Goal: Task Accomplishment & Management: Use online tool/utility

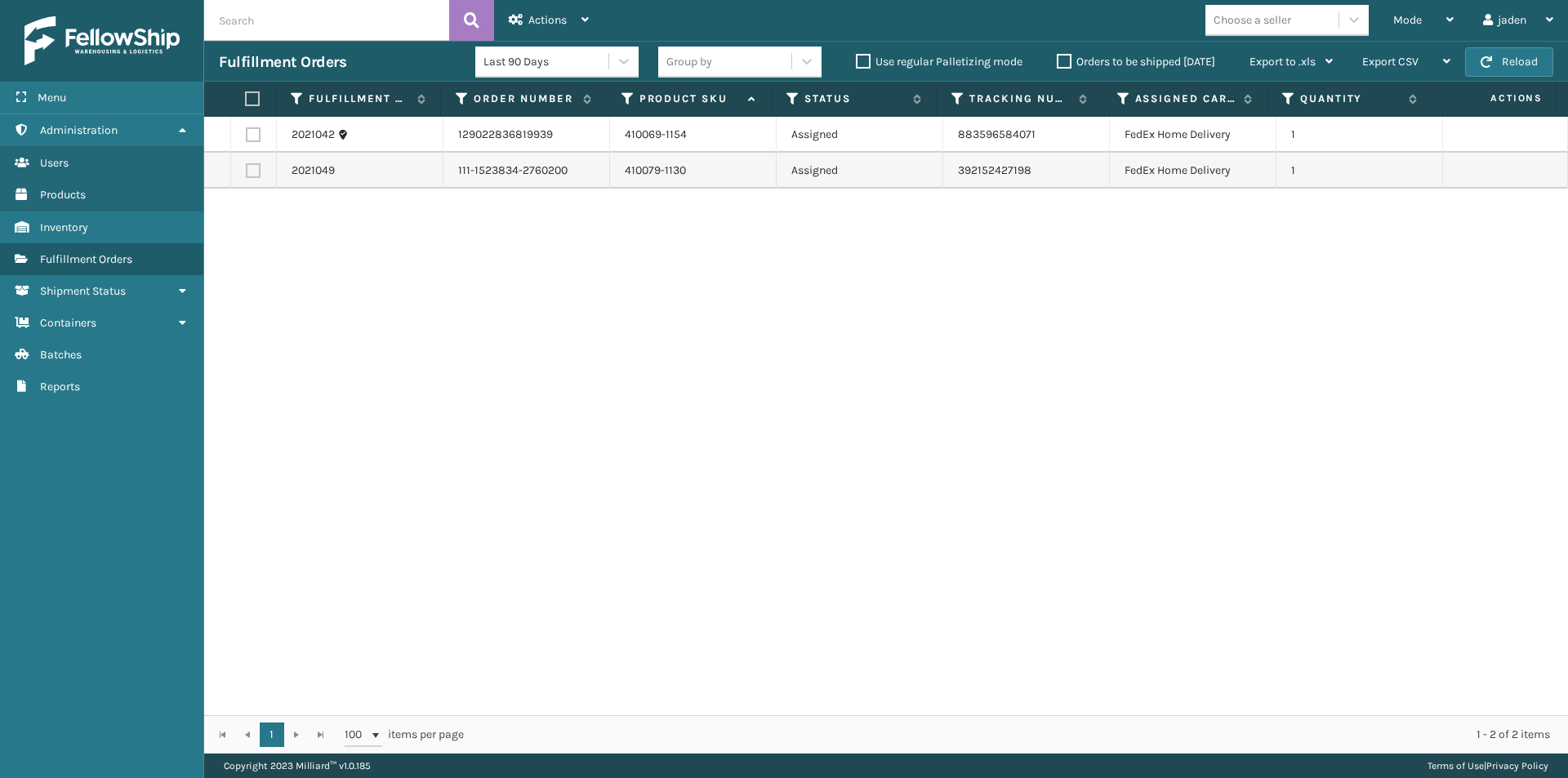
click at [1522, 71] on button "Reload" at bounding box center [1509, 62] width 88 height 30
drag, startPoint x: 1078, startPoint y: 422, endPoint x: 1051, endPoint y: 416, distance: 27.7
drag, startPoint x: 1051, startPoint y: 416, endPoint x: 484, endPoint y: 382, distance: 568.0
click at [484, 382] on div "2021042 129022836819939 410069-1154 Assigned 883596584071 FedEx Home Delivery 1…" at bounding box center [886, 416] width 1364 height 598
drag, startPoint x: 981, startPoint y: 332, endPoint x: 1104, endPoint y: 267, distance: 139.1
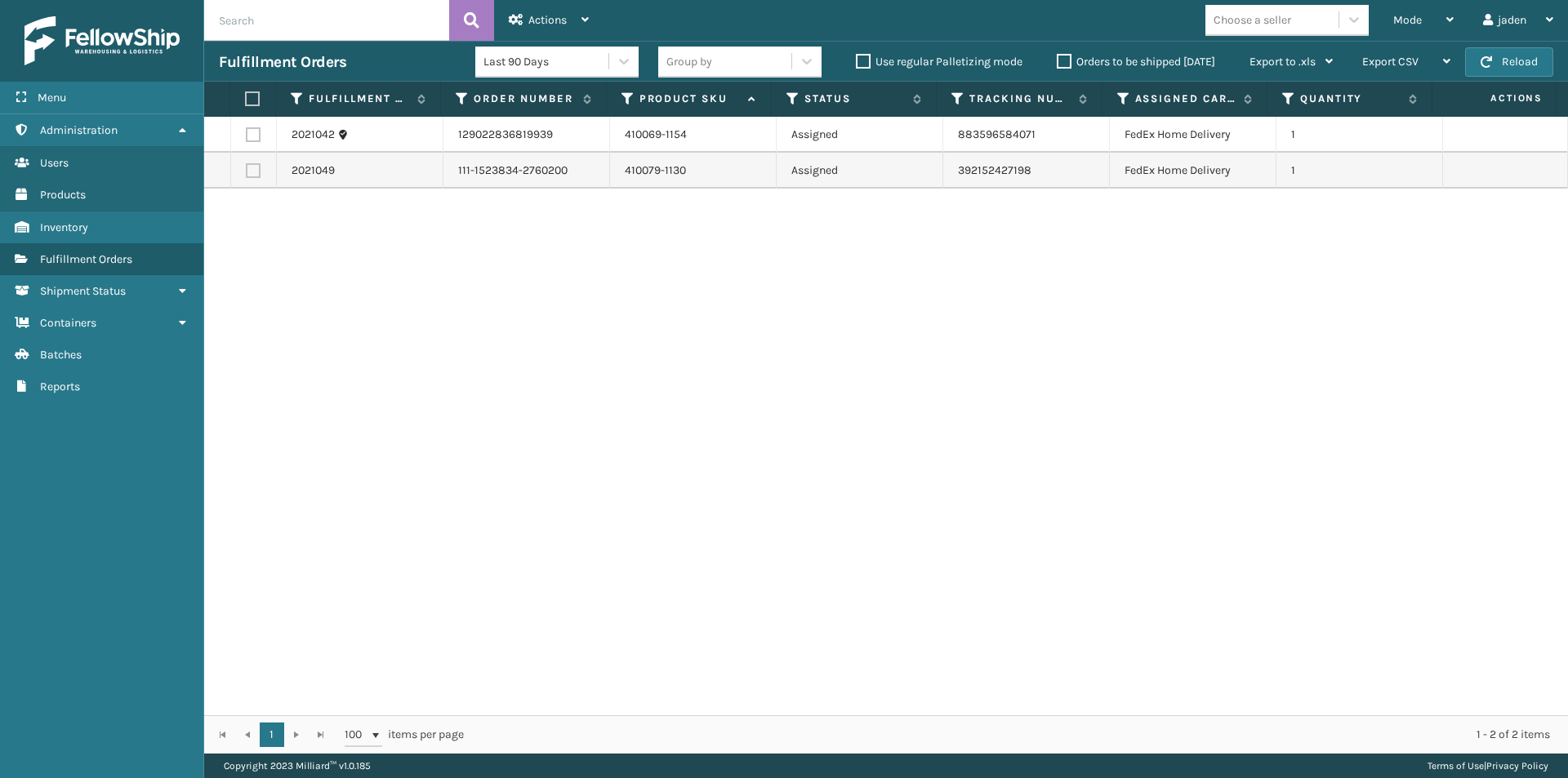
click at [529, 323] on div "2021042 129022836819939 410069-1154 Assigned 883596584071 FedEx Home Delivery 1…" at bounding box center [886, 416] width 1364 height 598
drag, startPoint x: 1150, startPoint y: 267, endPoint x: 1094, endPoint y: 273, distance: 56.3
drag, startPoint x: 1094, startPoint y: 273, endPoint x: 896, endPoint y: 274, distance: 198.0
click at [742, 276] on div "2021042 129022836819939 410069-1154 Assigned 883596584071 FedEx Home Delivery 1…" at bounding box center [886, 416] width 1364 height 598
drag, startPoint x: 1083, startPoint y: 286, endPoint x: 1010, endPoint y: 302, distance: 74.7
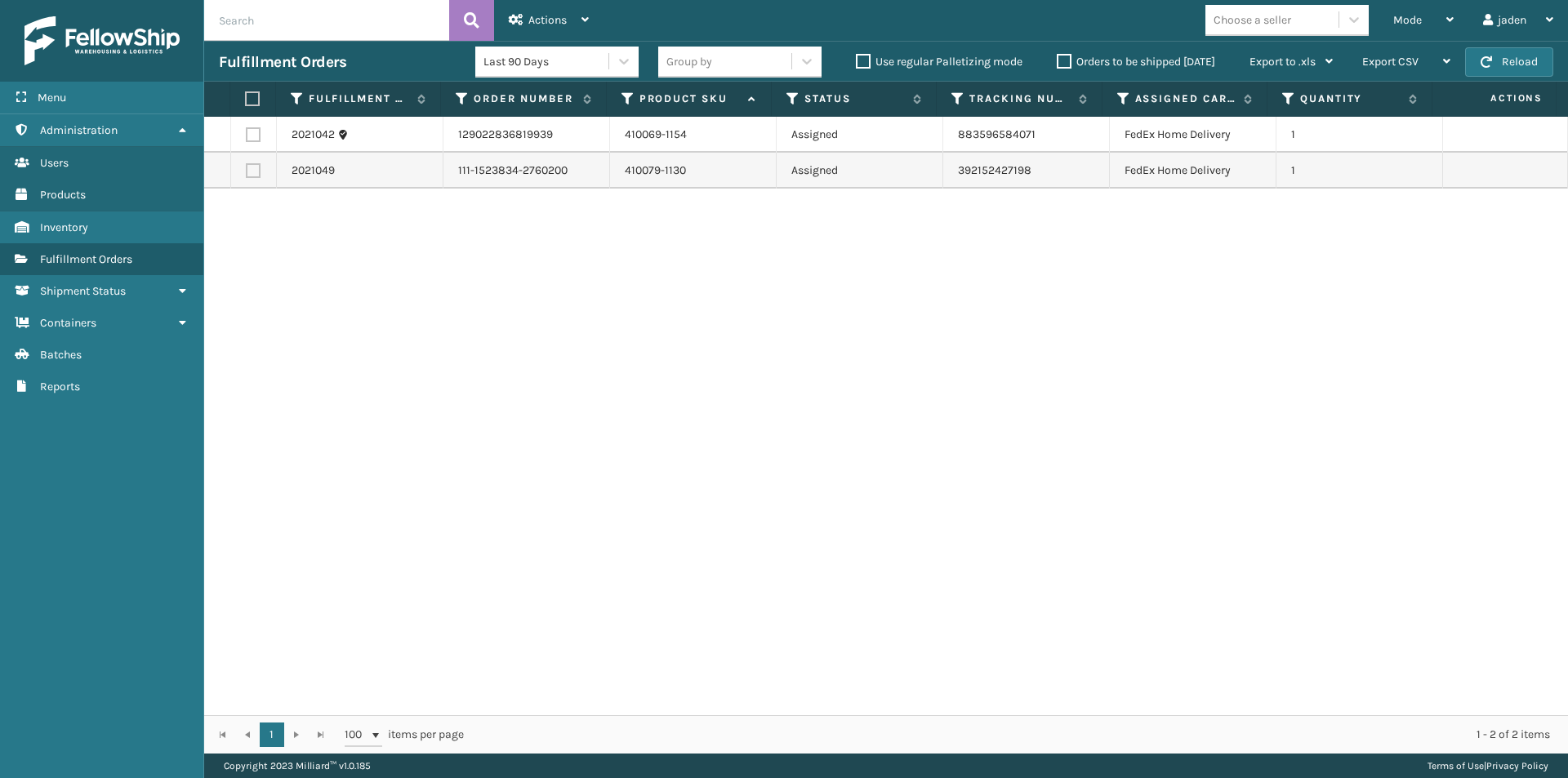
drag, startPoint x: 1010, startPoint y: 302, endPoint x: 622, endPoint y: 328, distance: 388.9
click at [622, 328] on div "2021042 129022836819939 410069-1154 Assigned 883596584071 FedEx Home Delivery 1…" at bounding box center [886, 416] width 1364 height 598
drag, startPoint x: 1128, startPoint y: 310, endPoint x: 417, endPoint y: 232, distance: 715.3
click at [443, 316] on div "2021042 129022836819939 410069-1154 Assigned 883596584071 FedEx Home Delivery 1…" at bounding box center [886, 416] width 1364 height 598
click at [1489, 57] on span "button" at bounding box center [1486, 62] width 11 height 11
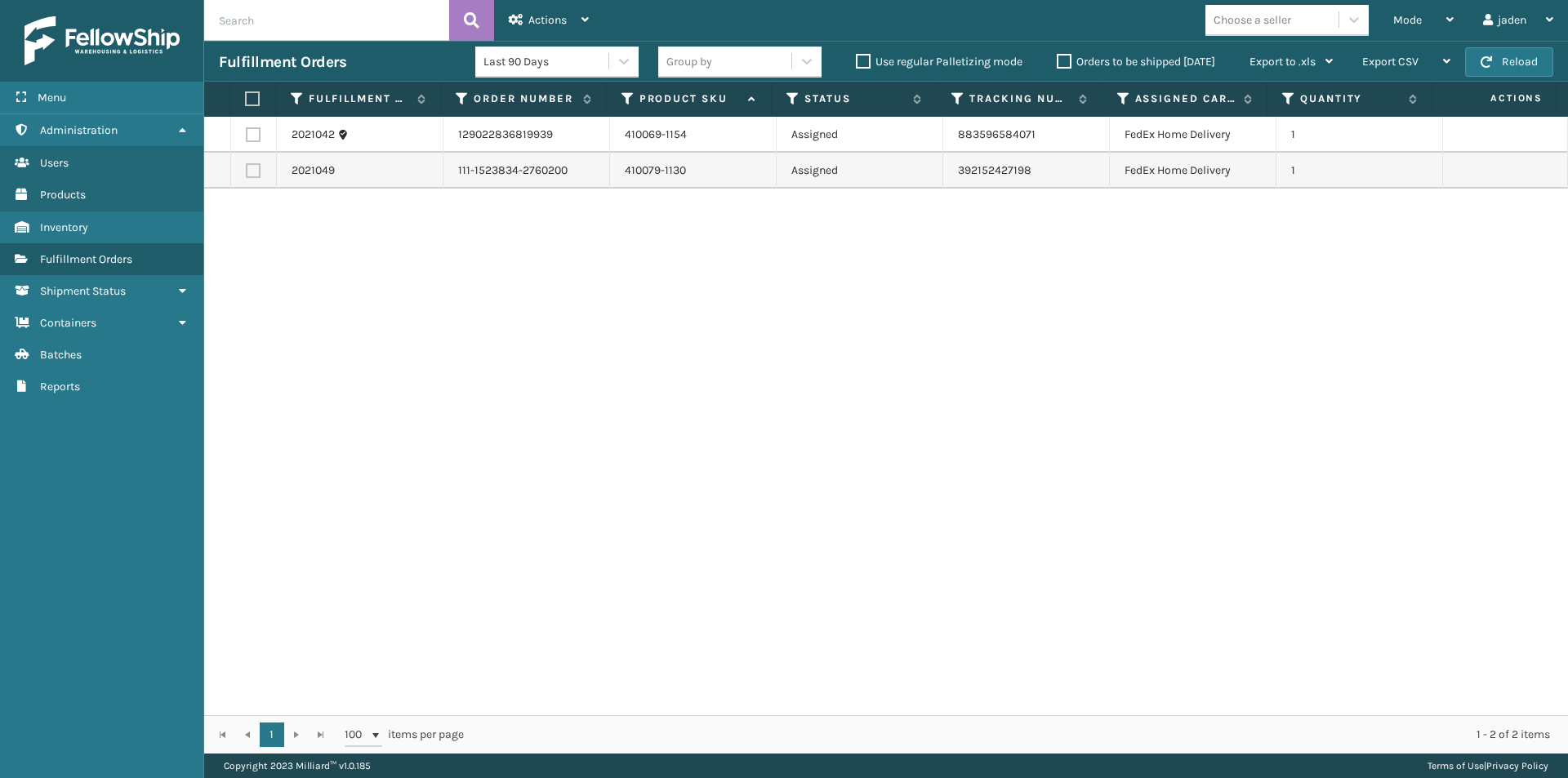
drag, startPoint x: 1320, startPoint y: 367, endPoint x: 966, endPoint y: 32, distance: 487.4
click at [722, 245] on div "2021042 129022836819939 410069-1154 Assigned 883596584071 FedEx Home Delivery 1…" at bounding box center [886, 416] width 1364 height 598
click at [1454, 14] on div "Mode Regular Mode Picking Mode Labeling Mode Exit Scan Mode" at bounding box center [1423, 20] width 90 height 41
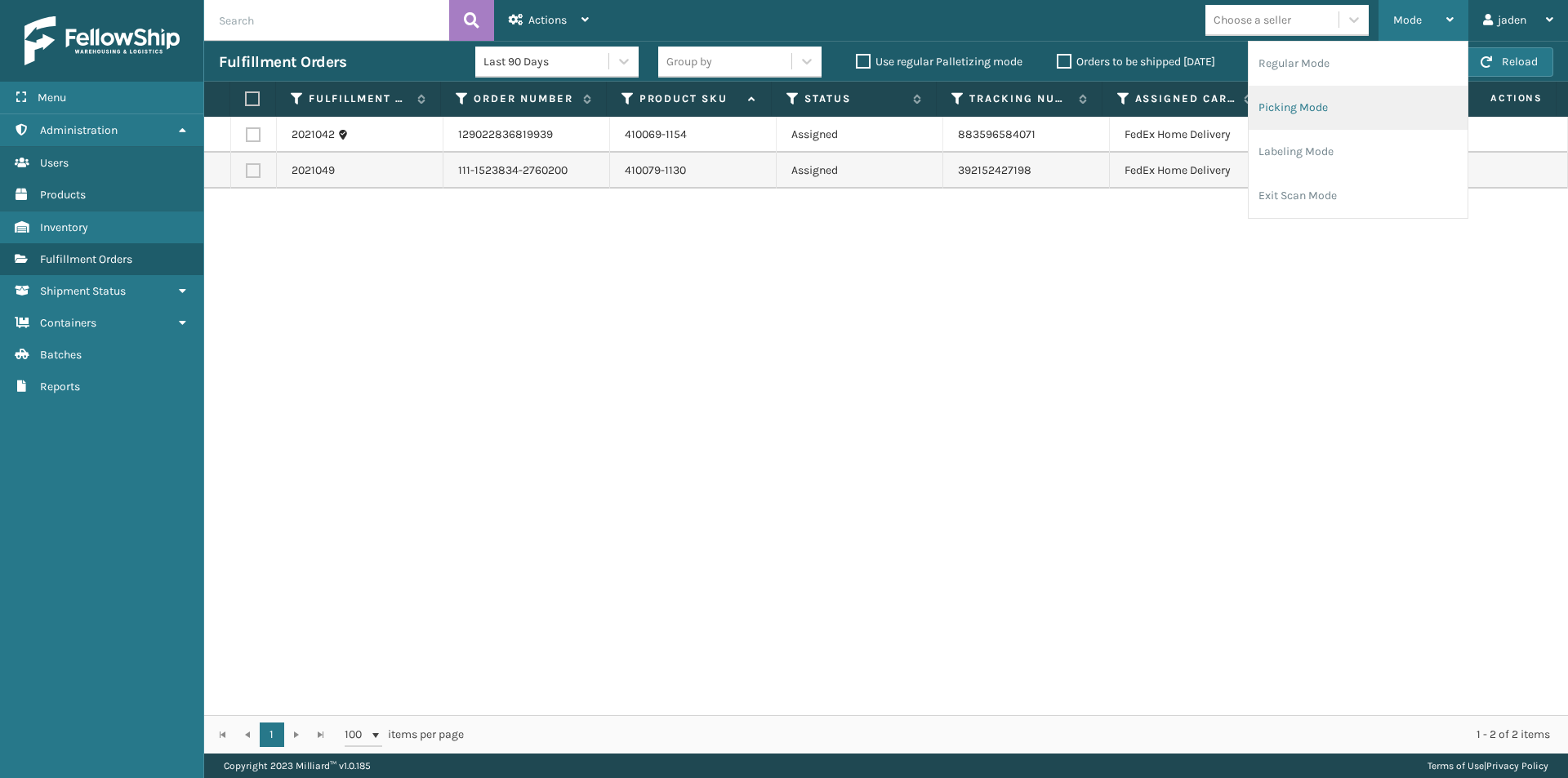
click at [1354, 96] on li "Picking Mode" at bounding box center [1358, 107] width 219 height 44
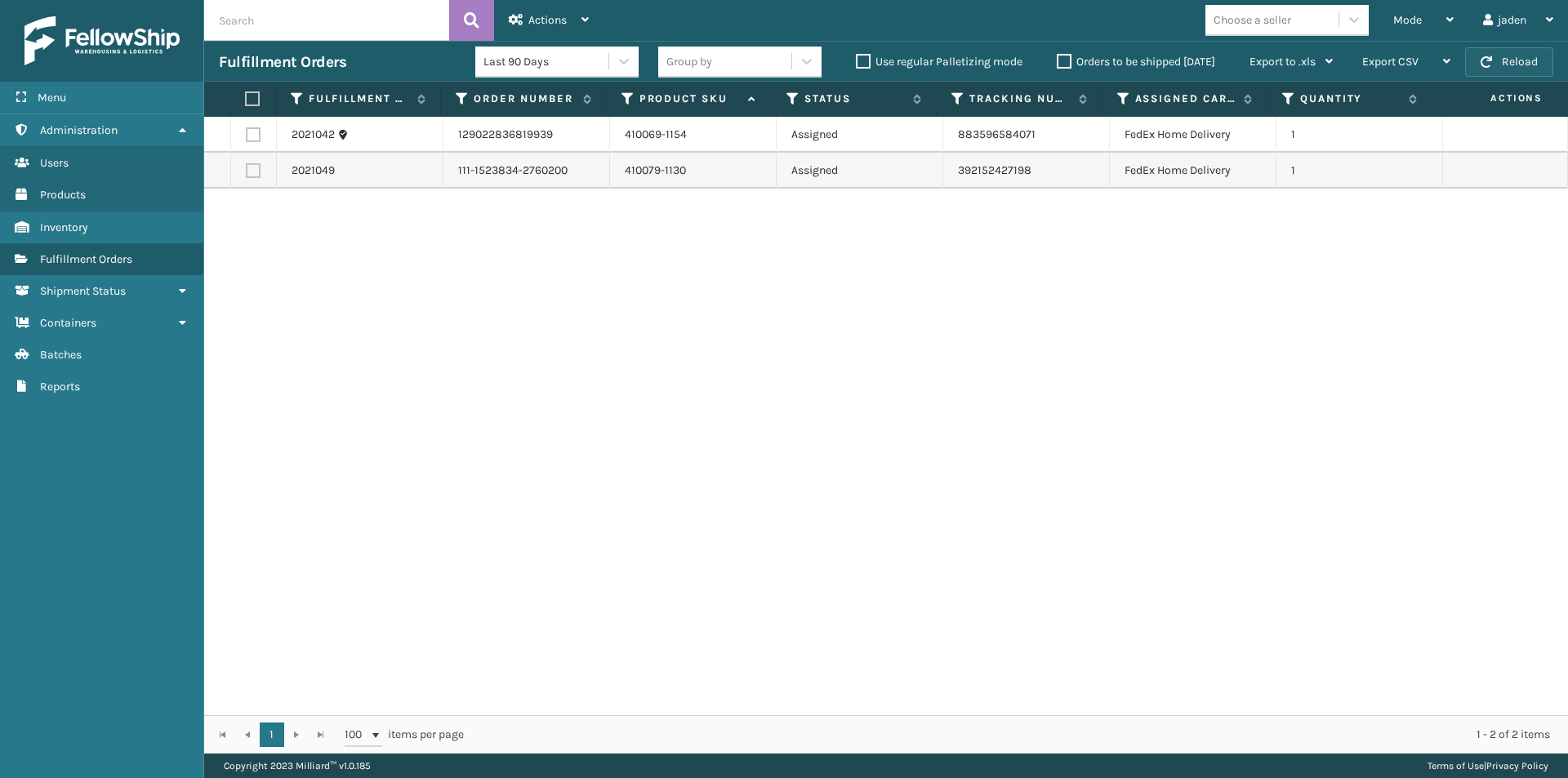
click at [1499, 67] on button "Reload" at bounding box center [1509, 62] width 88 height 30
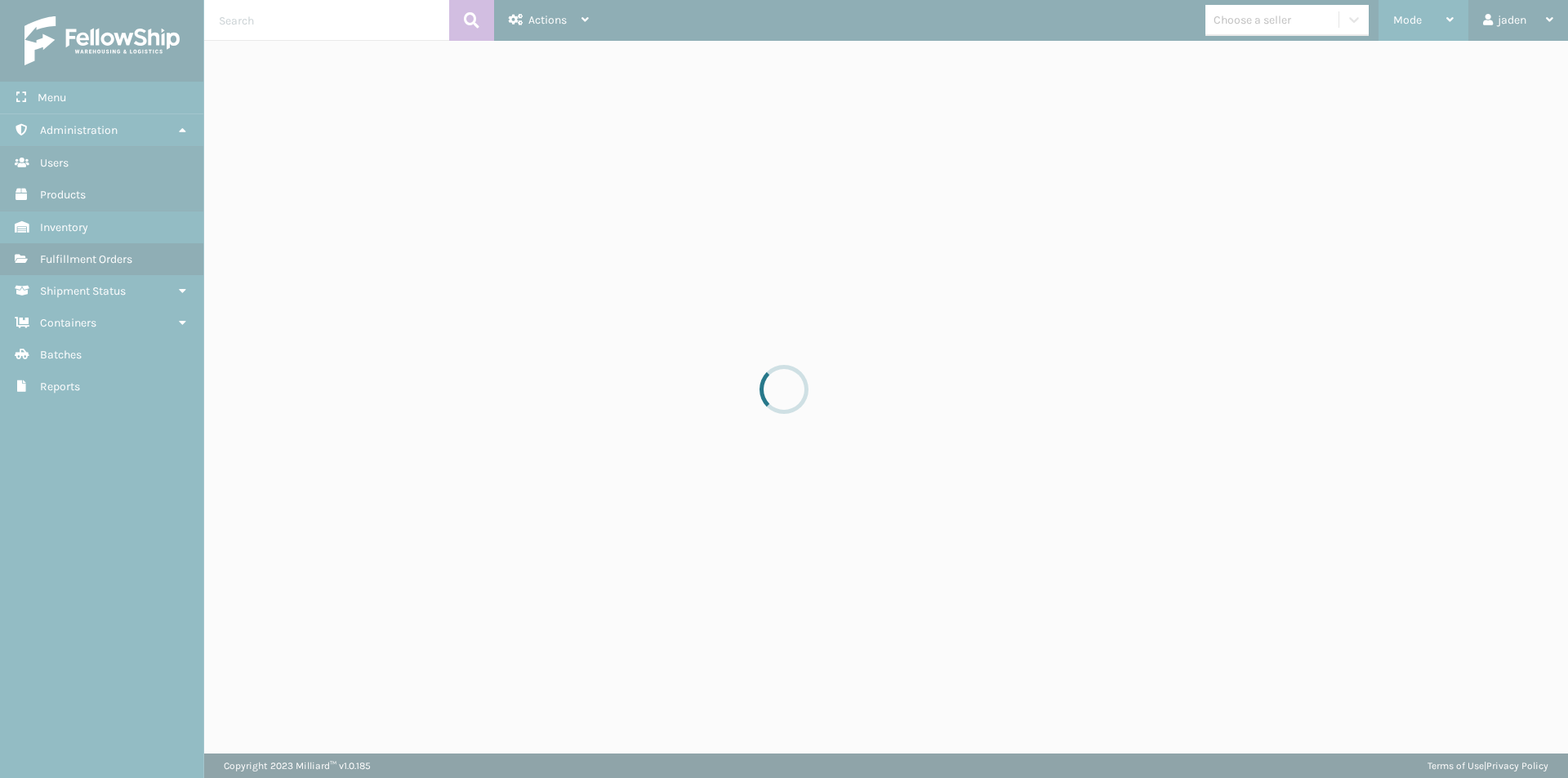
click at [1402, 15] on span "Mode" at bounding box center [1407, 19] width 29 height 14
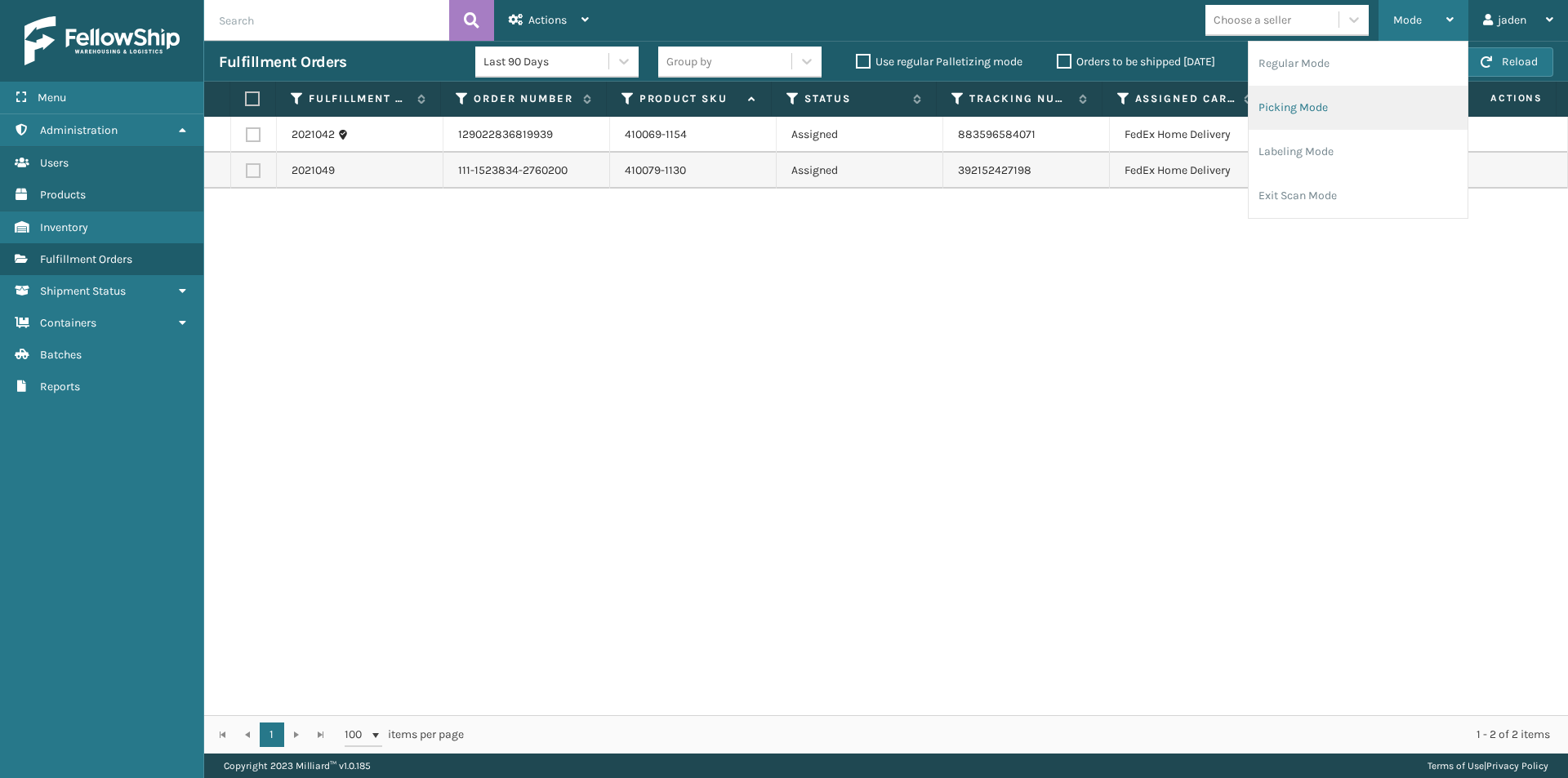
click at [1350, 93] on li "Picking Mode" at bounding box center [1358, 107] width 219 height 44
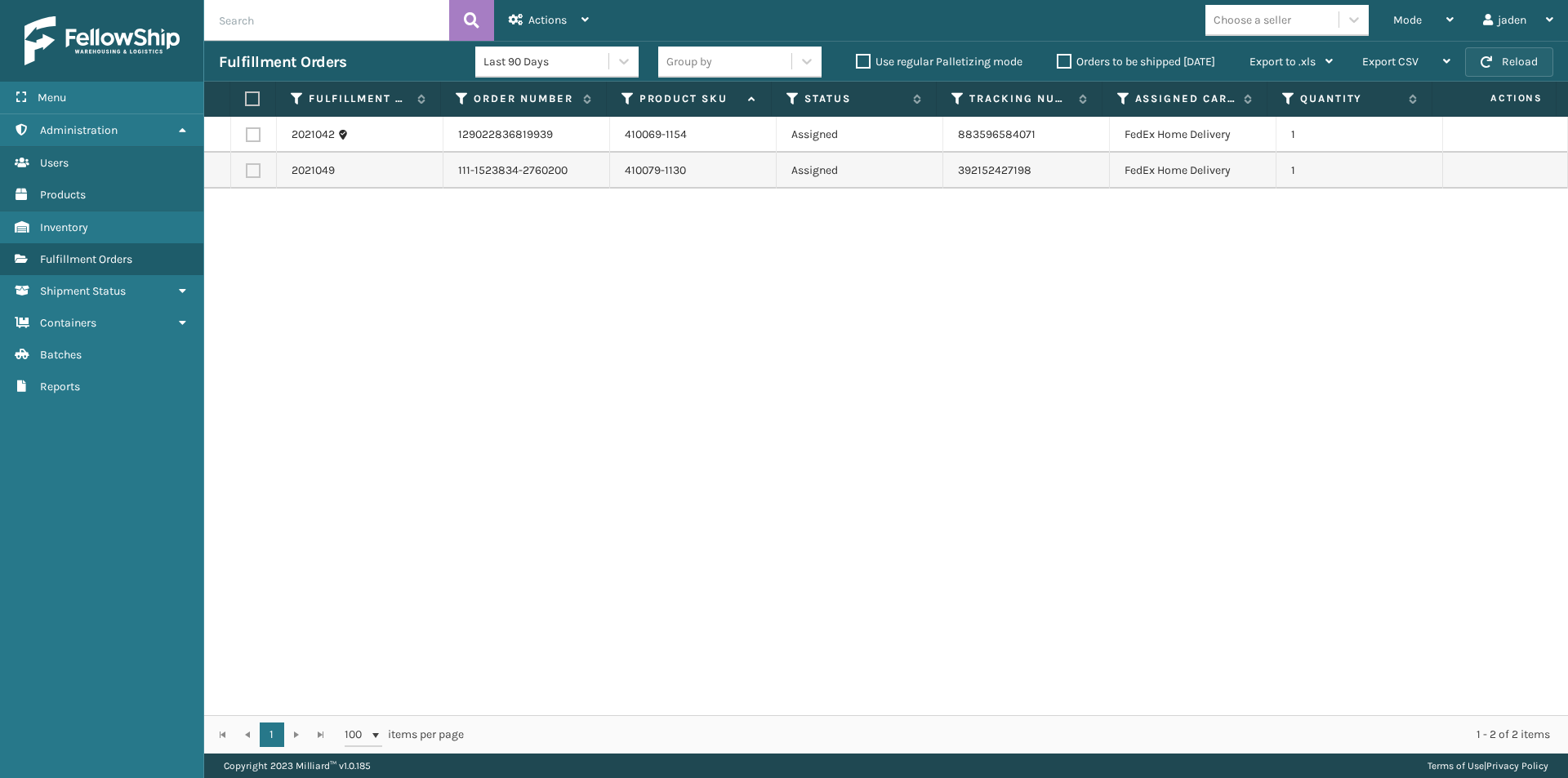
click at [1498, 58] on button "Reload" at bounding box center [1509, 62] width 88 height 30
